Goal: Task Accomplishment & Management: Manage account settings

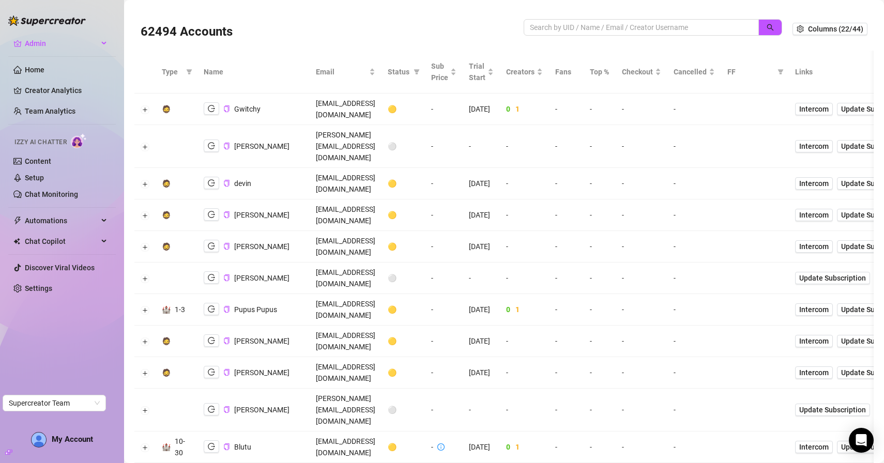
click at [433, 26] on div "62494 Accounts" at bounding box center [332, 28] width 383 height 35
click at [464, 24] on div "62494 Accounts" at bounding box center [332, 28] width 383 height 35
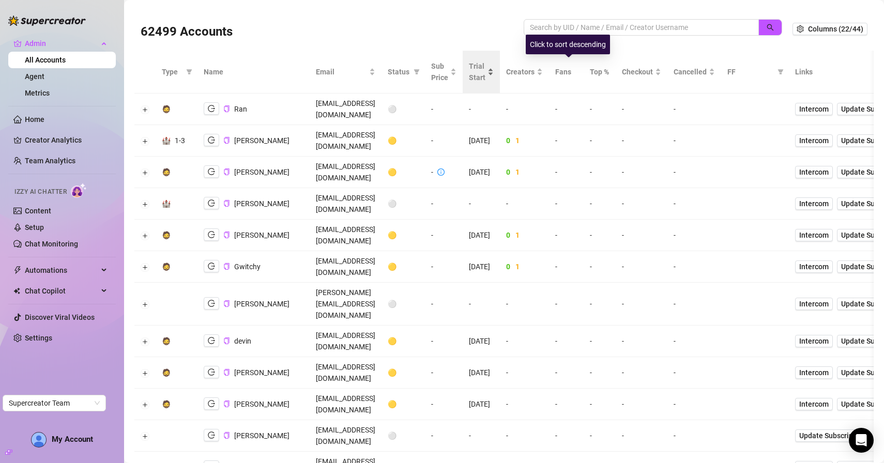
click at [575, 35] on div "Click to sort descending" at bounding box center [568, 45] width 84 height 20
click at [578, 29] on input "search" at bounding box center [637, 27] width 215 height 11
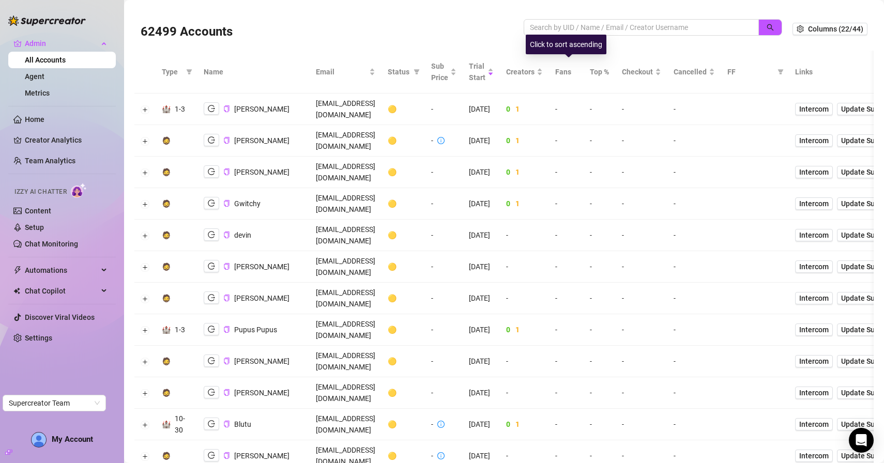
click at [556, 16] on div "62499 Accounts" at bounding box center [467, 28] width 652 height 35
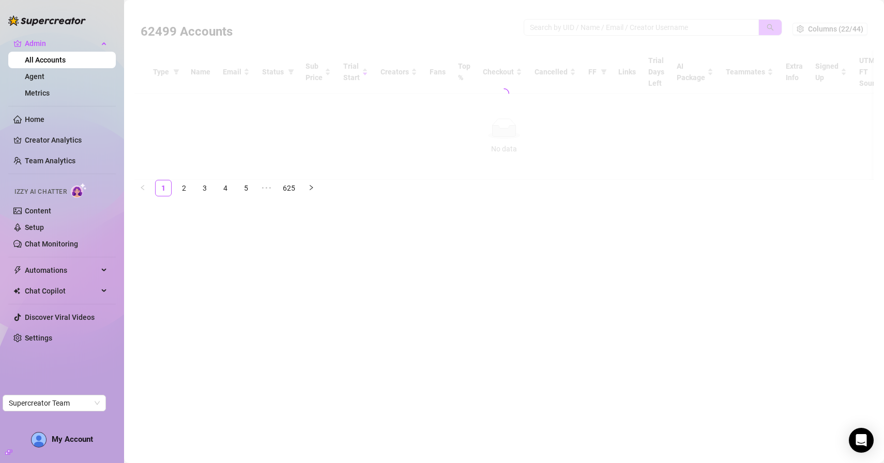
click at [553, 21] on div at bounding box center [503, 93] width 739 height 173
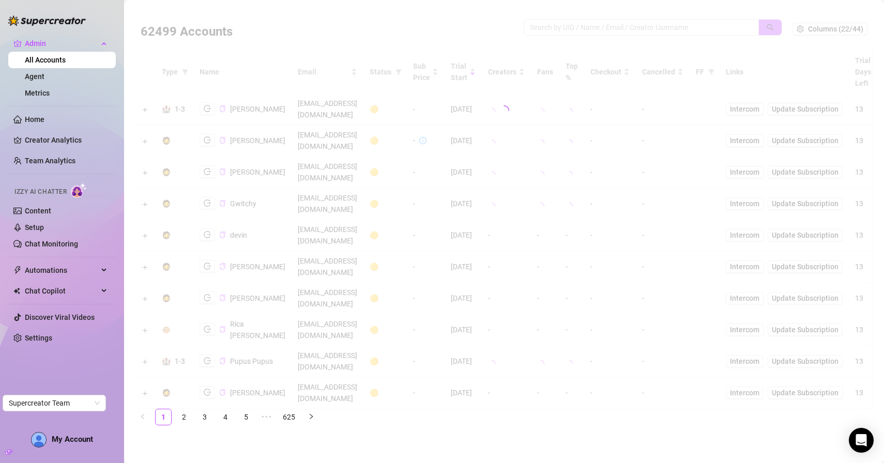
click at [553, 24] on div at bounding box center [503, 110] width 739 height 207
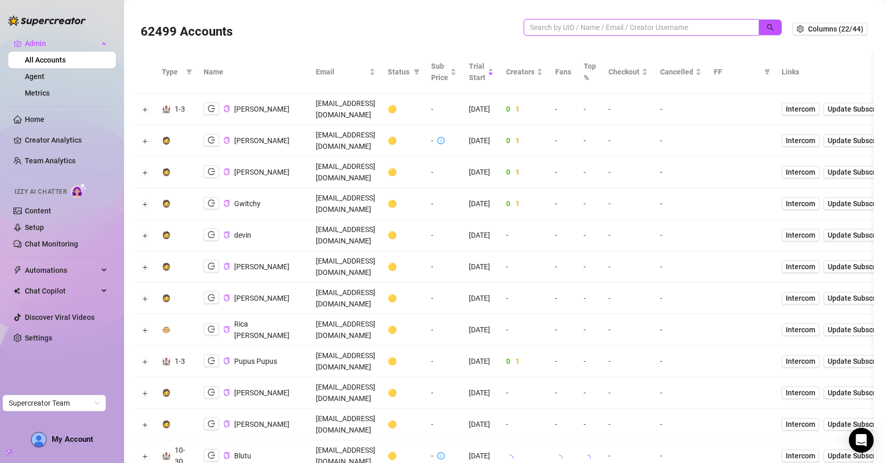
click at [536, 24] on input "search" at bounding box center [637, 27] width 215 height 11
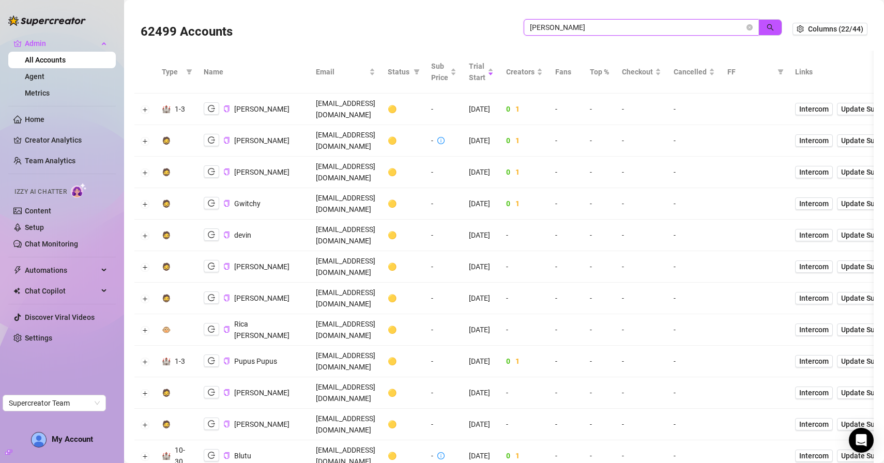
type input "jaylie"
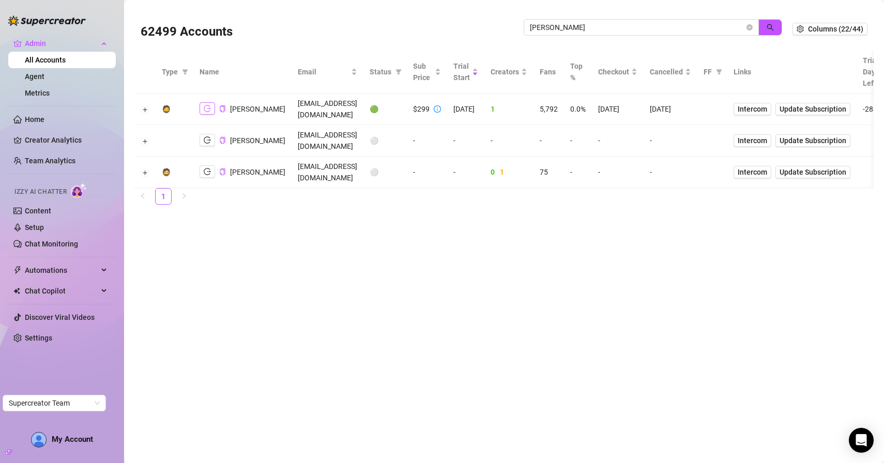
click at [201, 112] on button "button" at bounding box center [208, 108] width 16 height 12
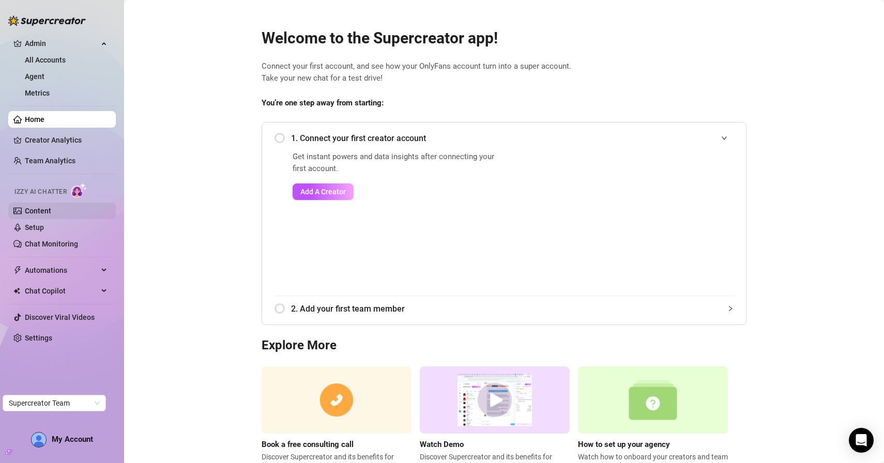
click at [51, 214] on link "Content" at bounding box center [38, 211] width 26 height 8
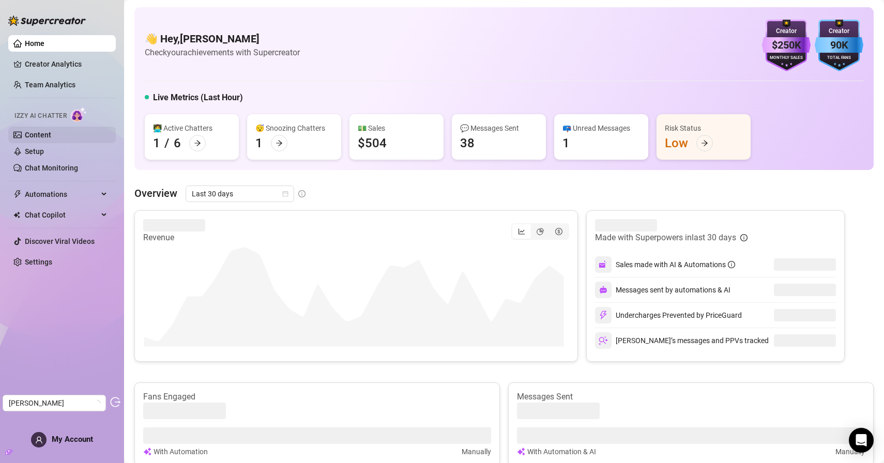
click at [49, 132] on link "Content" at bounding box center [38, 135] width 26 height 8
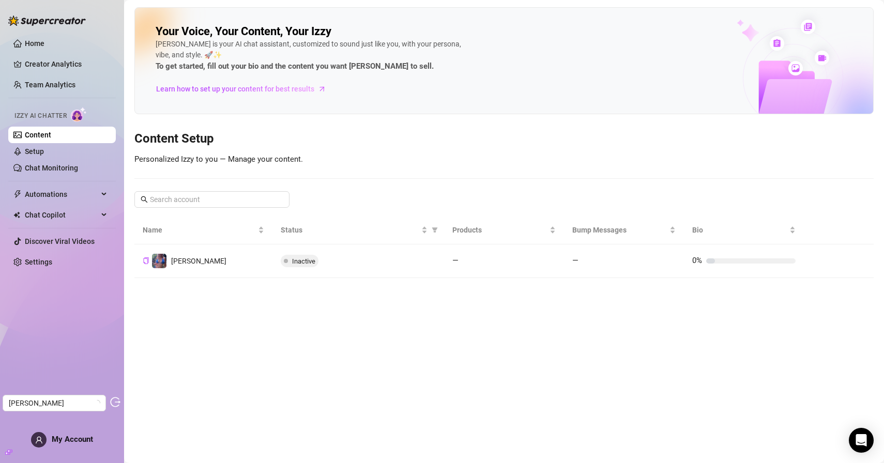
click at [201, 265] on td "[PERSON_NAME]" at bounding box center [203, 262] width 138 height 34
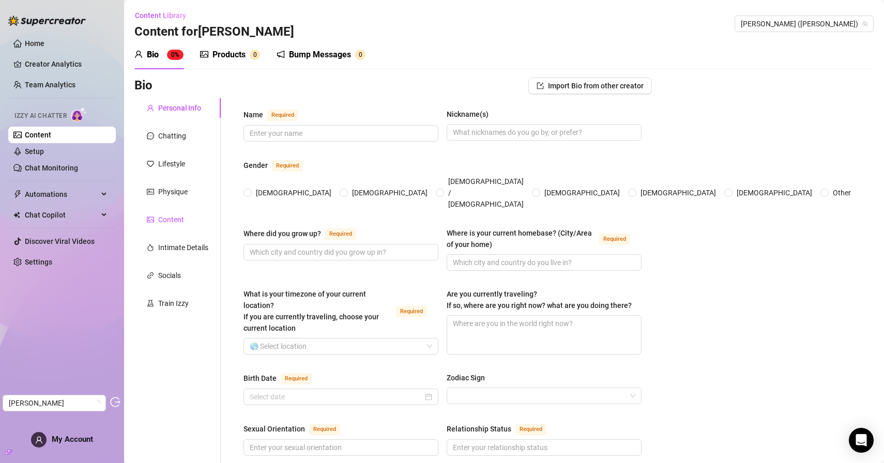
click at [180, 218] on div "Content" at bounding box center [171, 219] width 26 height 11
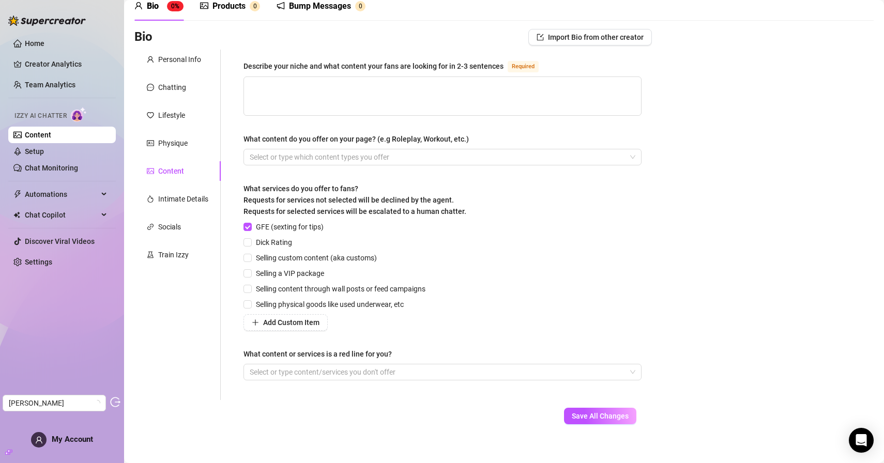
scroll to position [41, 0]
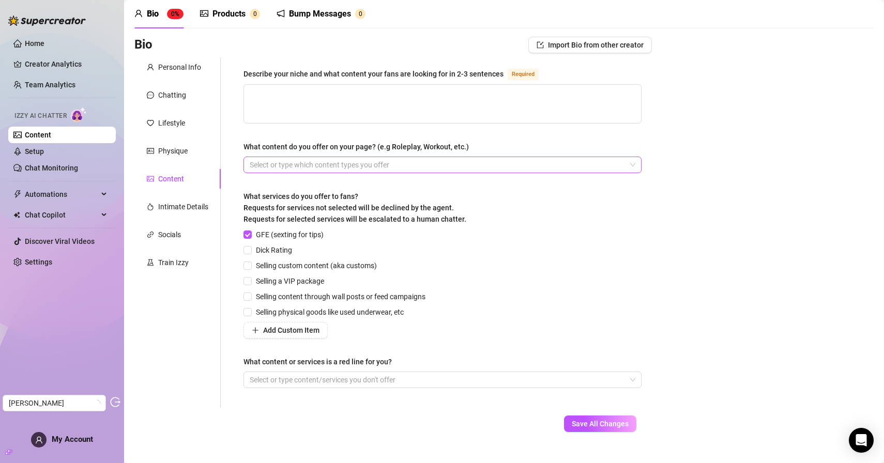
click at [432, 169] on div at bounding box center [437, 165] width 383 height 14
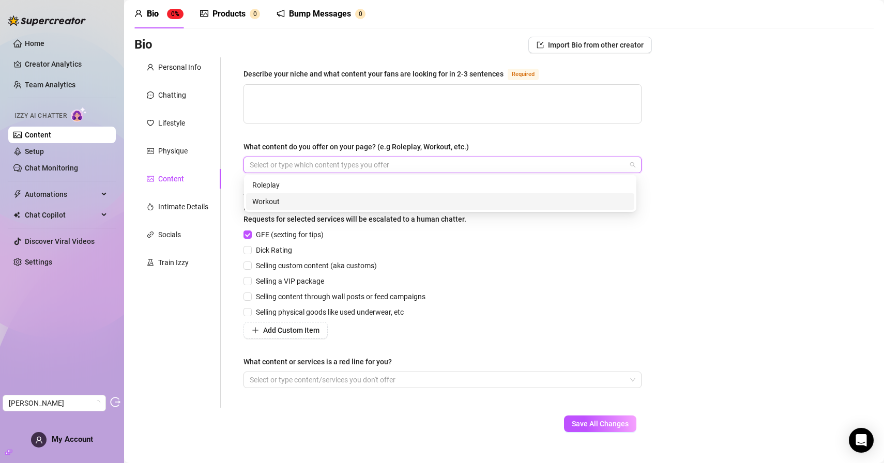
click at [784, 247] on div "Bio Import Bio from other creator Personal Info Chatting Lifestyle Physique Con…" at bounding box center [503, 244] width 739 height 414
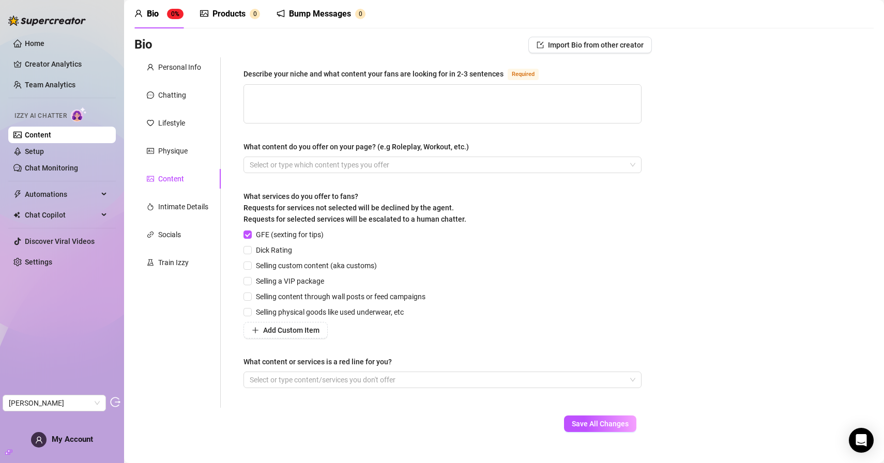
click at [345, 20] on div "Bump Messages 0" at bounding box center [321, 13] width 89 height 29
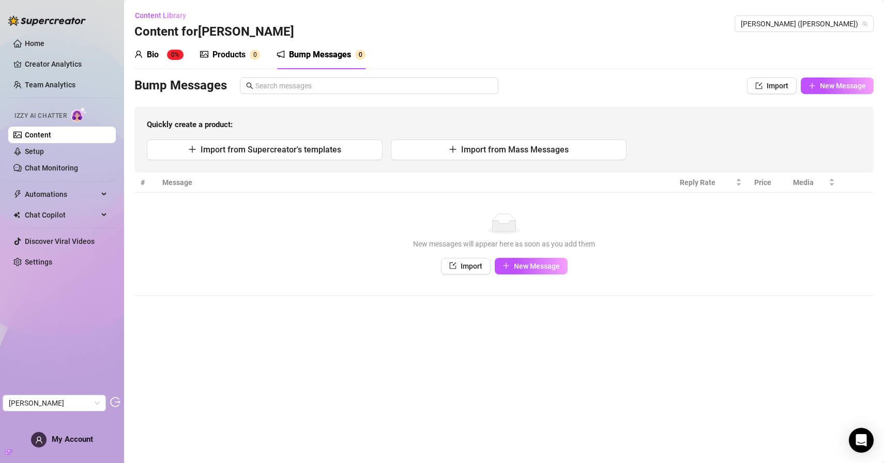
scroll to position [0, 0]
click at [810, 89] on span "button" at bounding box center [812, 86] width 7 height 8
type textarea "Type your message here..."
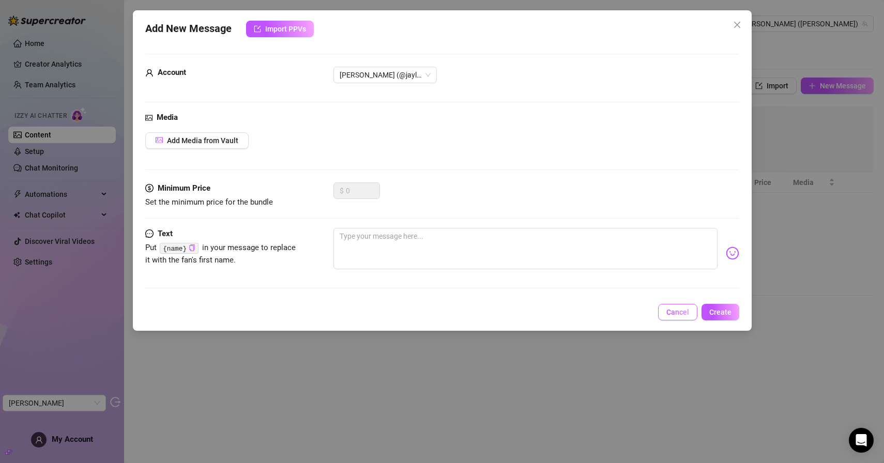
click at [677, 305] on button "Cancel" at bounding box center [677, 312] width 39 height 17
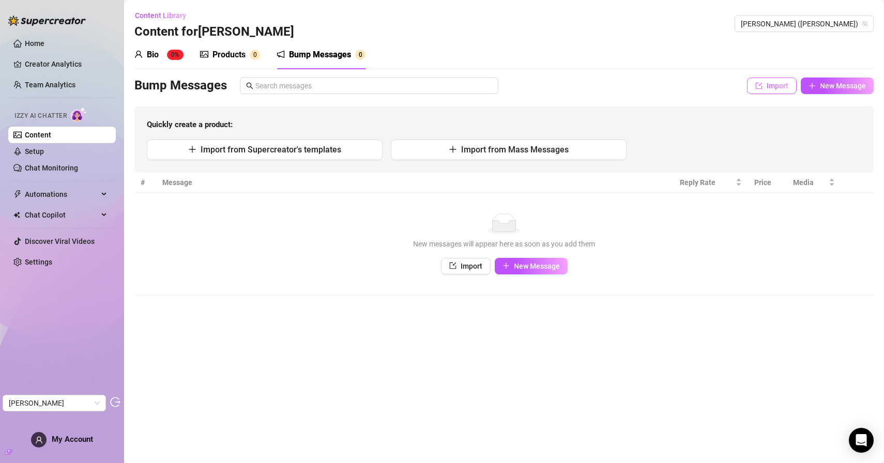
click at [774, 83] on span "Import" at bounding box center [778, 86] width 22 height 8
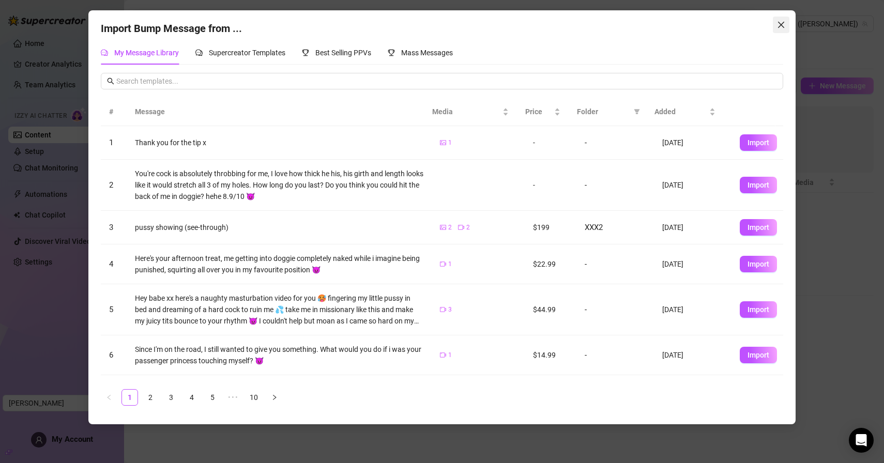
click at [785, 31] on button "Close" at bounding box center [781, 25] width 17 height 17
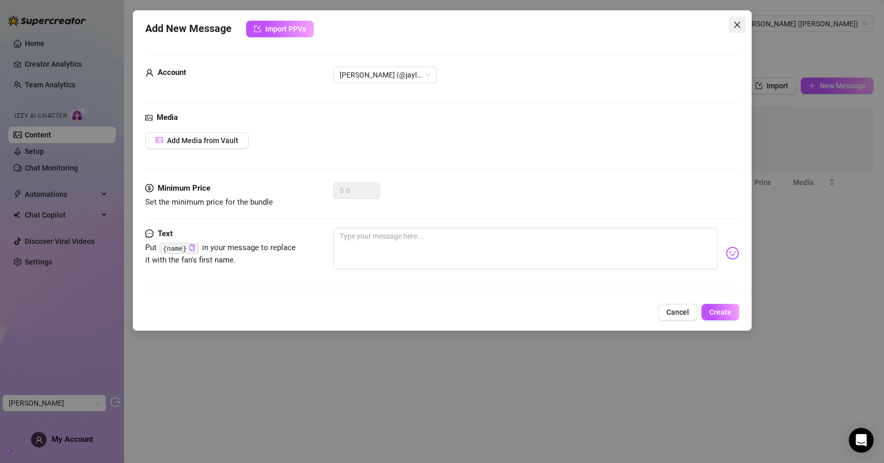
click at [736, 24] on icon "close" at bounding box center [737, 25] width 6 height 6
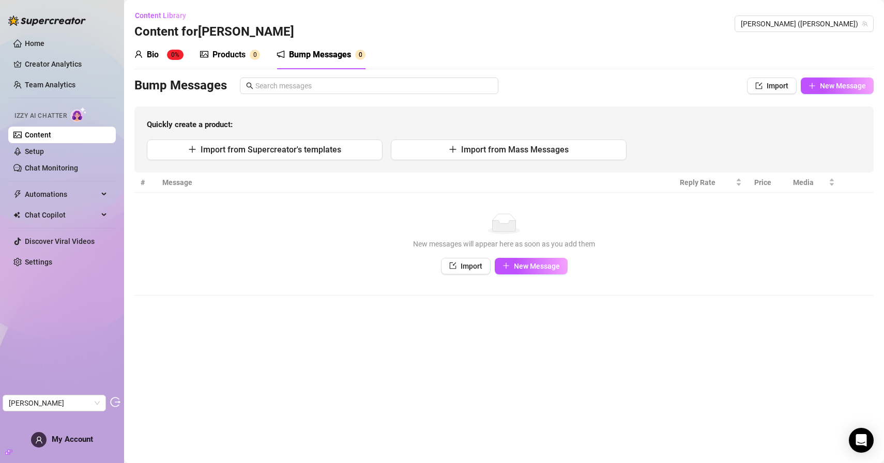
click at [546, 274] on td "No data New messages will appear here as soon as you add them Import New Message" at bounding box center [503, 244] width 739 height 103
click at [548, 273] on button "New Message" at bounding box center [531, 266] width 73 height 17
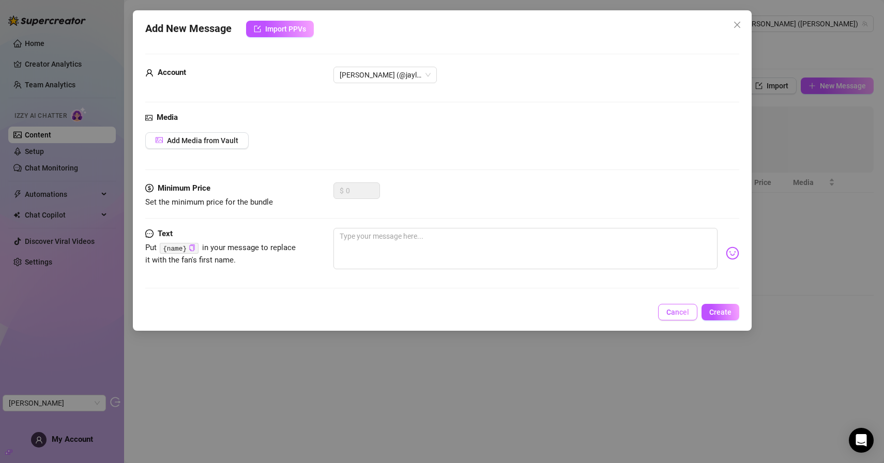
click at [682, 309] on span "Cancel" at bounding box center [678, 312] width 23 height 8
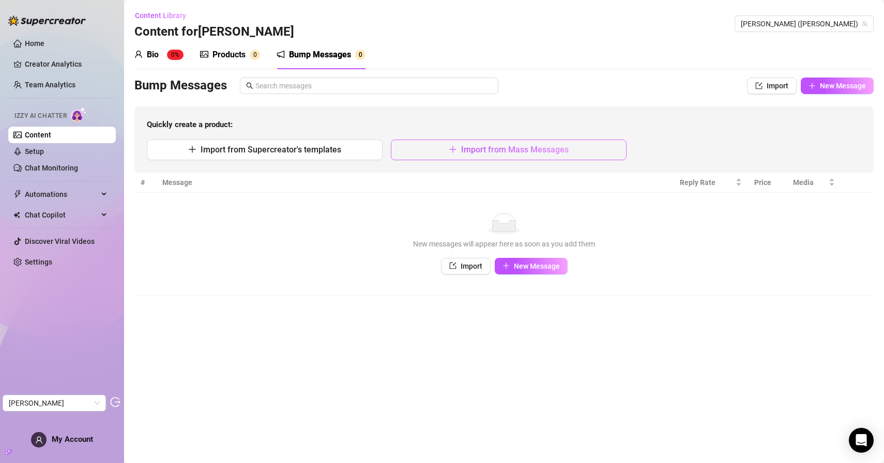
click at [495, 150] on span "Import from Mass Messages" at bounding box center [515, 150] width 108 height 10
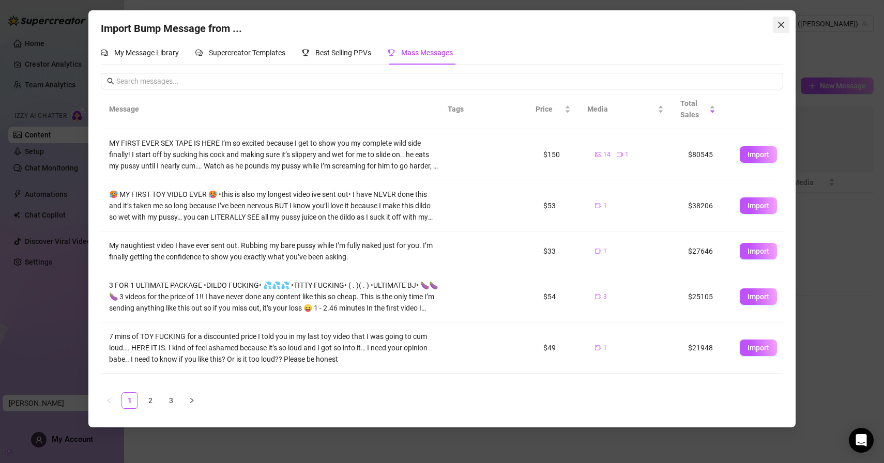
click at [787, 26] on span "Close" at bounding box center [781, 25] width 17 height 8
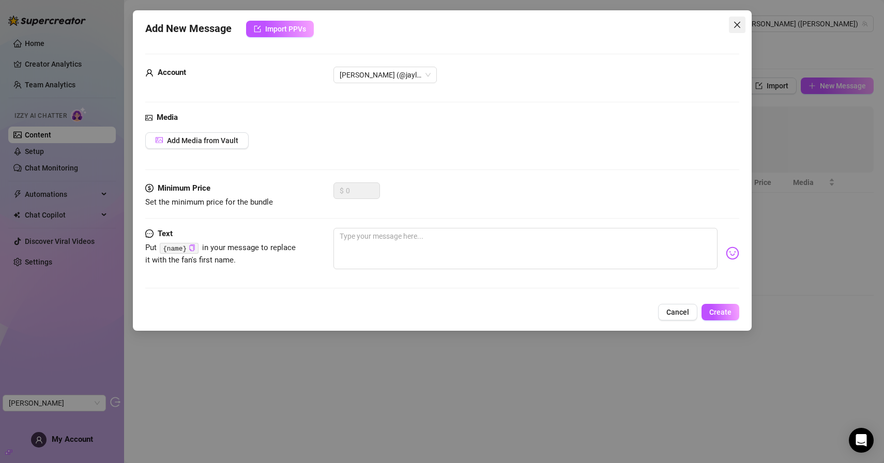
click at [738, 20] on button "Close" at bounding box center [737, 25] width 17 height 17
